Goal: Find specific page/section

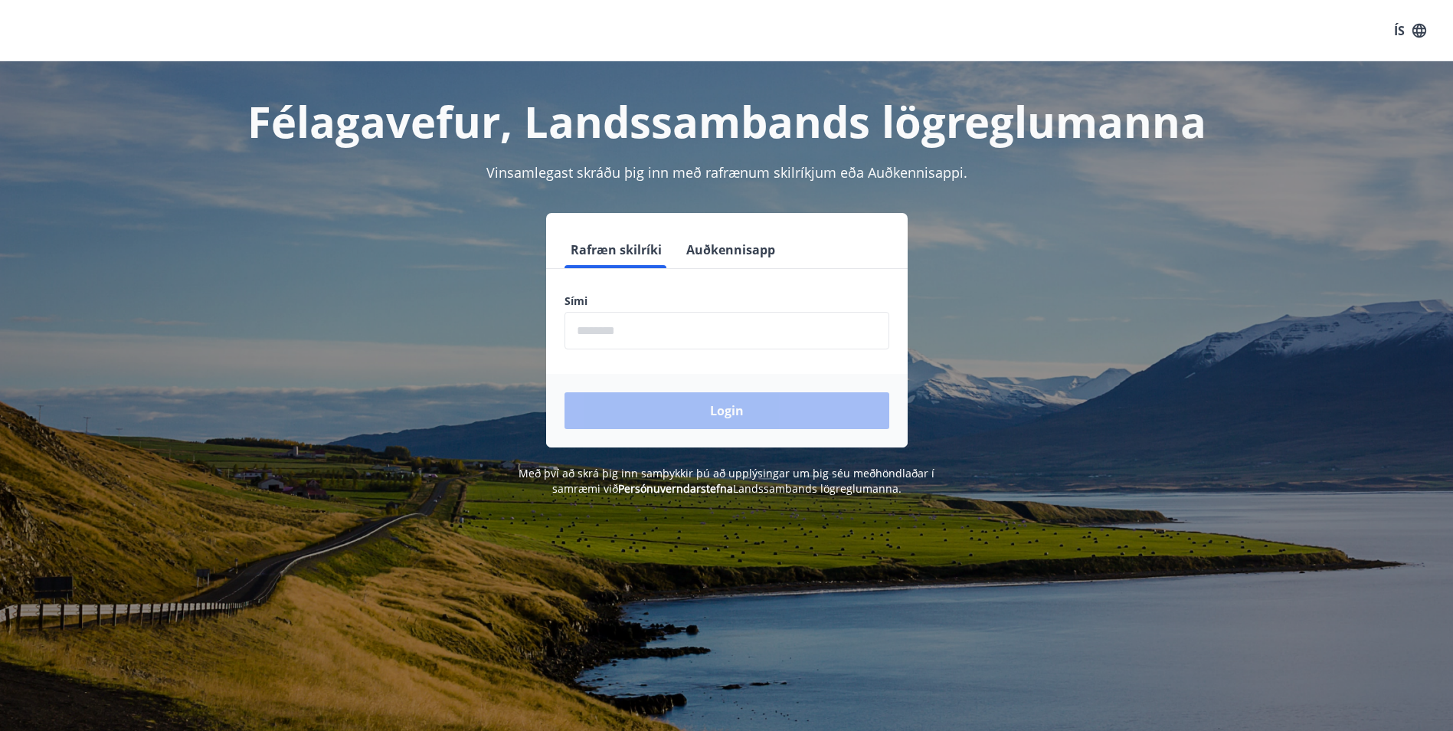
click at [759, 336] on input "phone" at bounding box center [727, 331] width 325 height 38
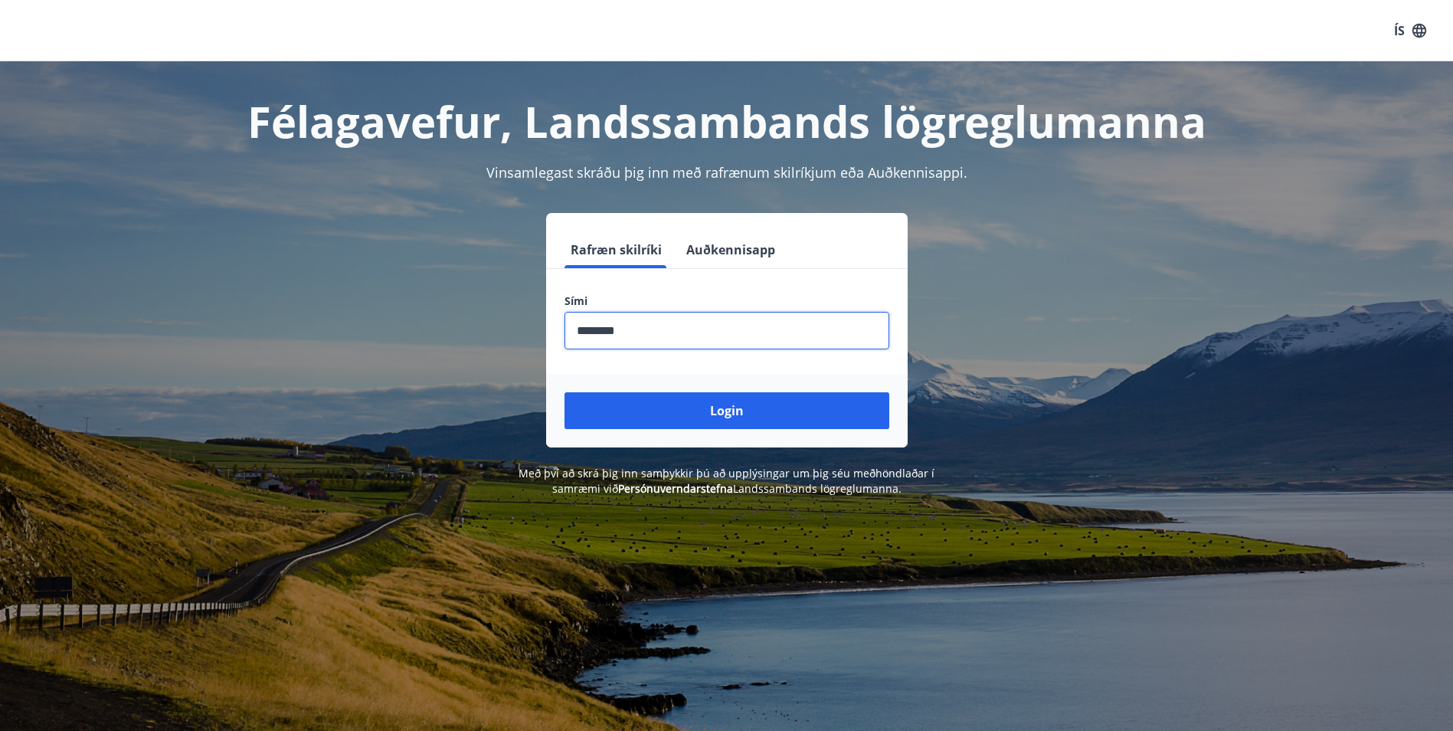
type input "********"
click at [565, 392] on button "Login" at bounding box center [727, 410] width 325 height 37
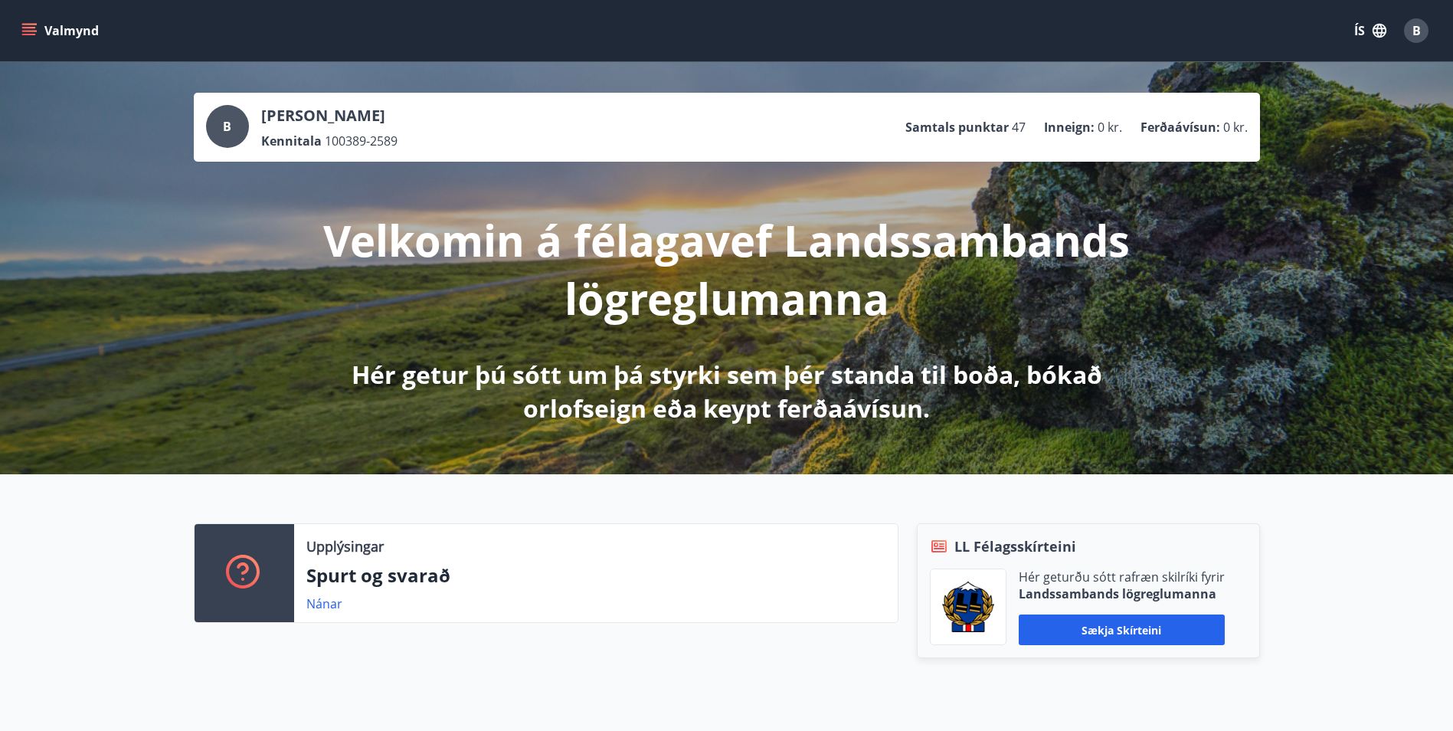
click at [22, 8] on div "Valmynd ÍS B" at bounding box center [726, 30] width 1453 height 61
click at [21, 44] on button "Valmynd" at bounding box center [61, 31] width 87 height 28
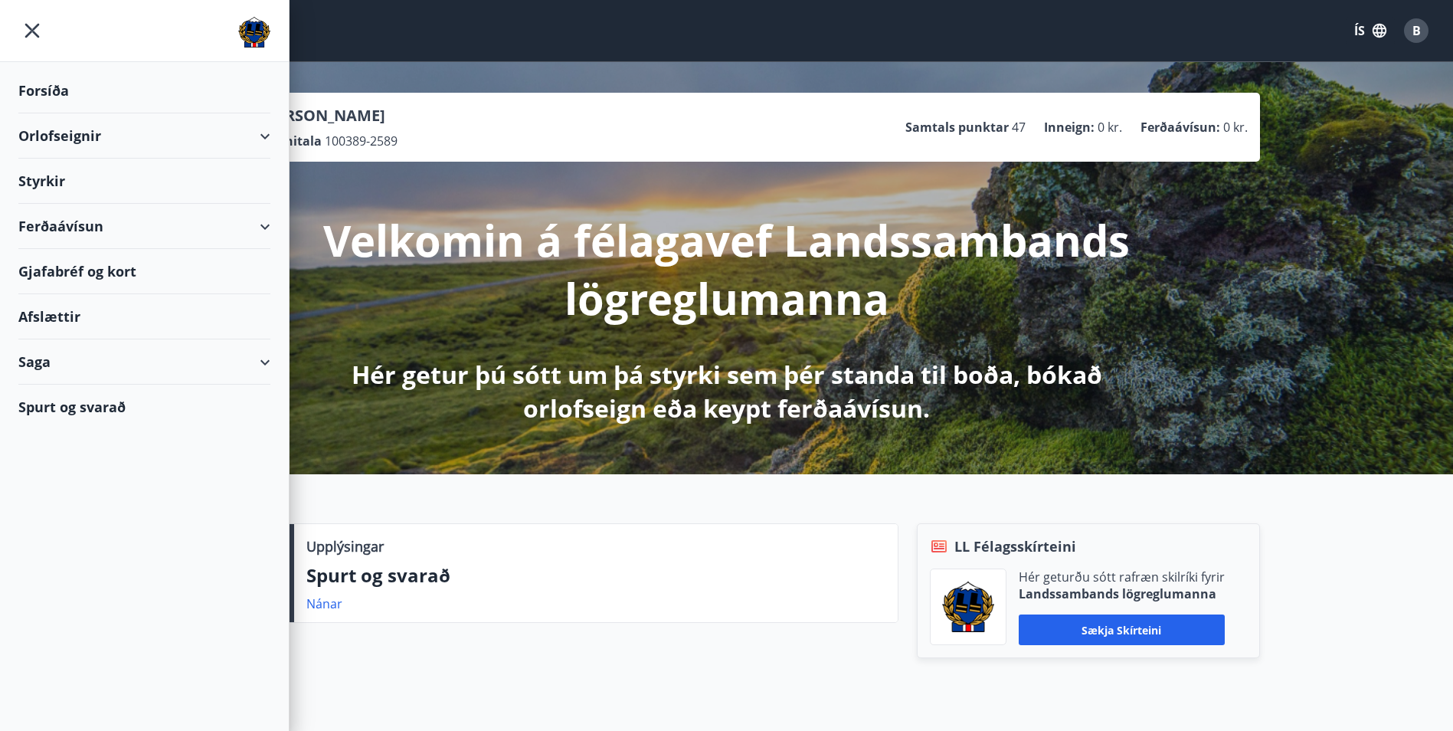
click at [75, 319] on div "Afslættir" at bounding box center [144, 316] width 252 height 45
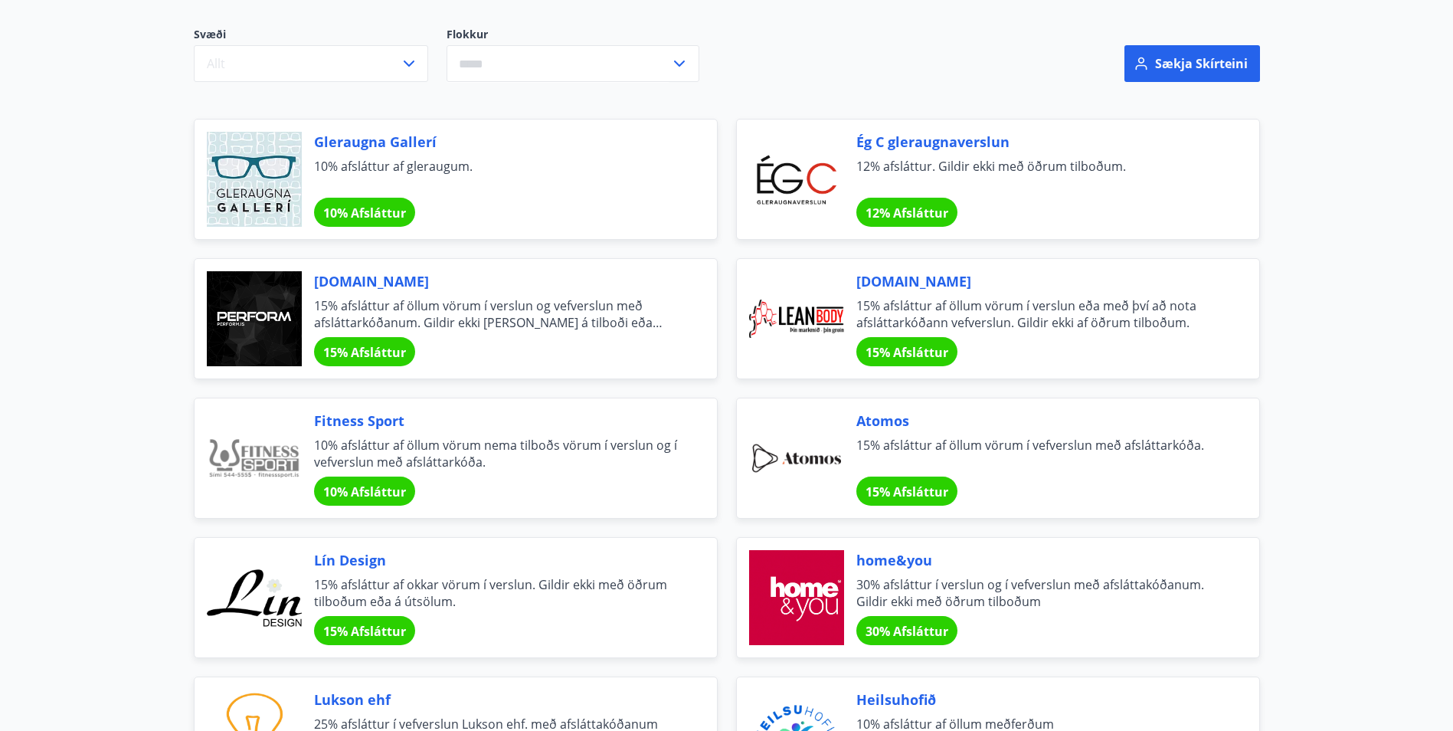
scroll to position [183, 0]
